Goal: Task Accomplishment & Management: Use online tool/utility

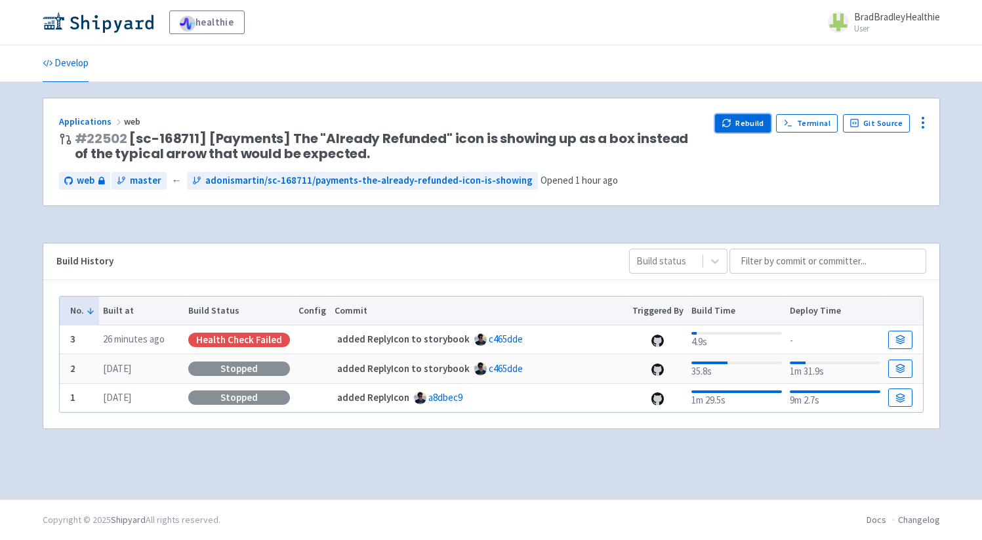
click at [740, 125] on button "Rebuild" at bounding box center [743, 123] width 56 height 18
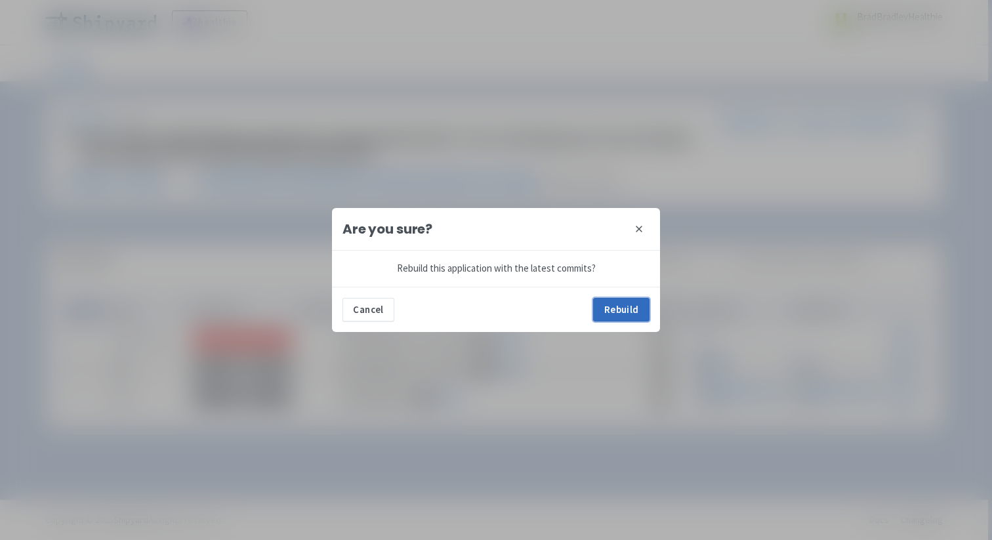
click at [633, 310] on button "Rebuild" at bounding box center [621, 310] width 56 height 24
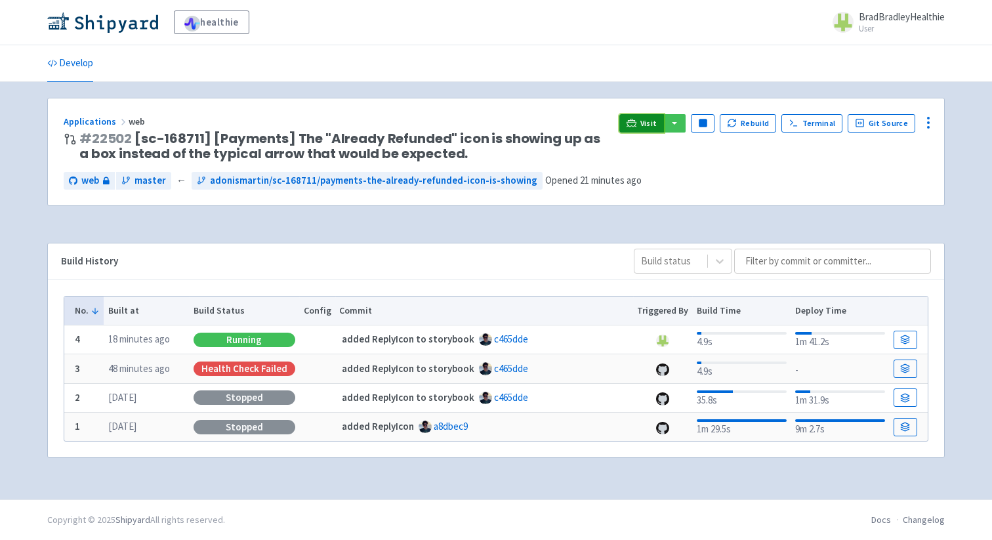
click at [653, 120] on span "Visit" at bounding box center [648, 123] width 17 height 10
